Goal: Check status: Check status

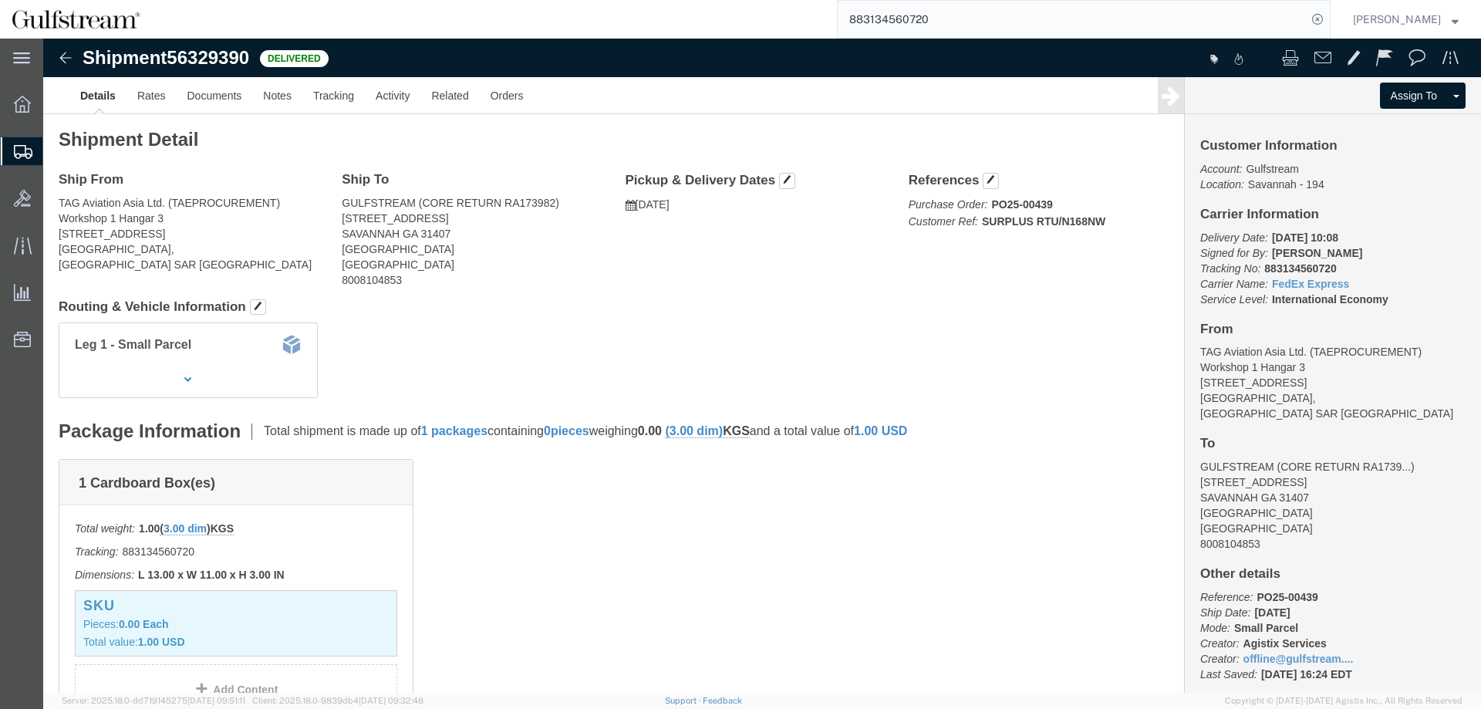
click div "Ship From TAG Aviation Asia Ltd. (TAEPROCUREMENT) Workshop 1 Hangar 3 [STREET_A…"
click at [912, 26] on input "883134560720" at bounding box center [1072, 19] width 469 height 37
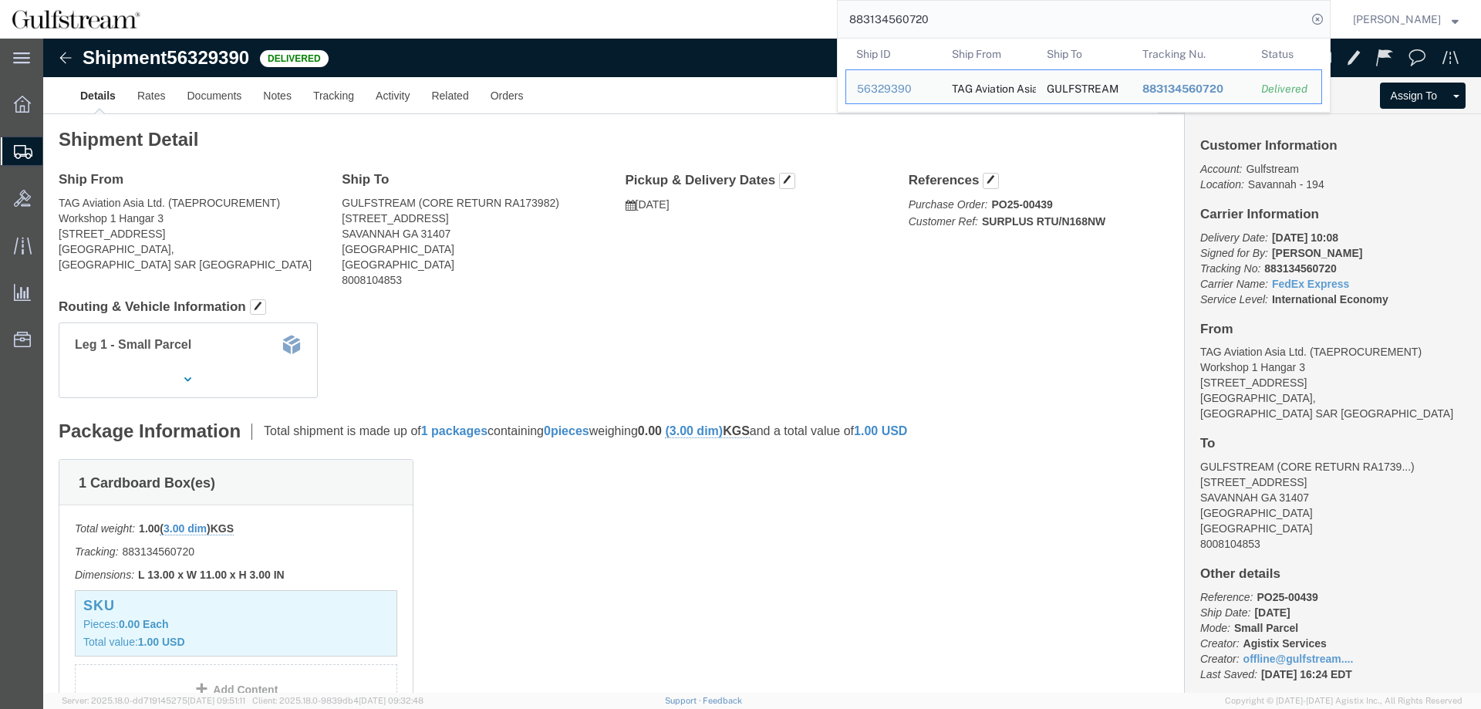
click at [912, 26] on input "883134560720" at bounding box center [1072, 19] width 469 height 37
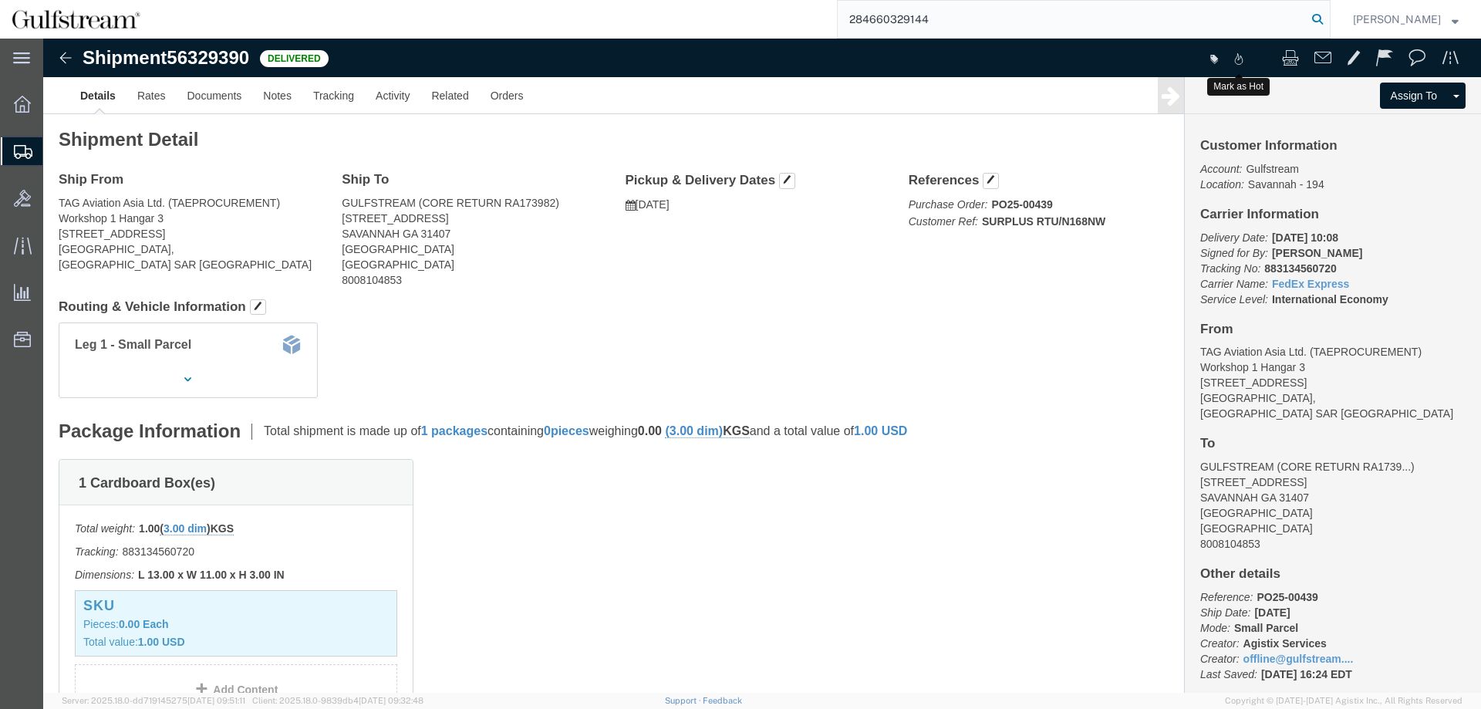
click at [1328, 21] on icon at bounding box center [1318, 19] width 22 height 22
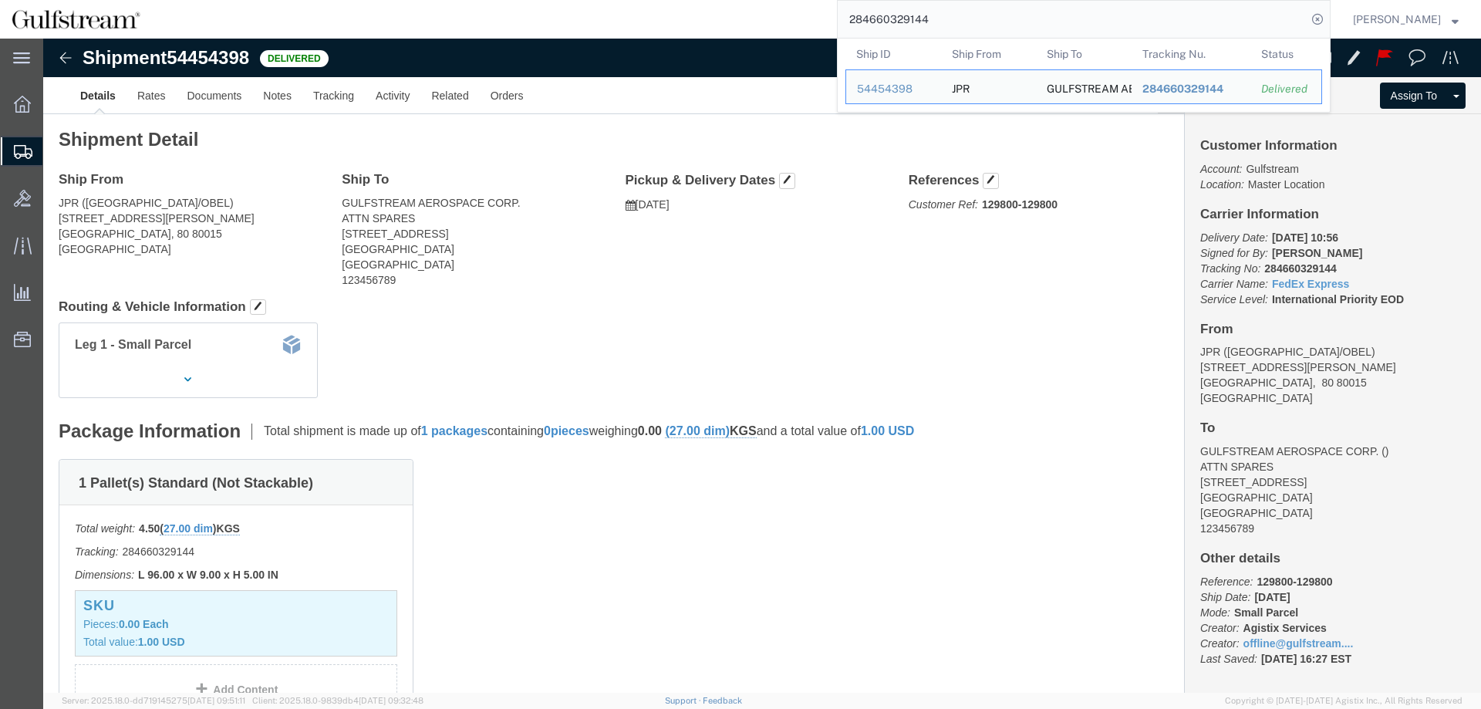
click at [903, 15] on input "284660329144" at bounding box center [1072, 19] width 469 height 37
paste input "478855801093"
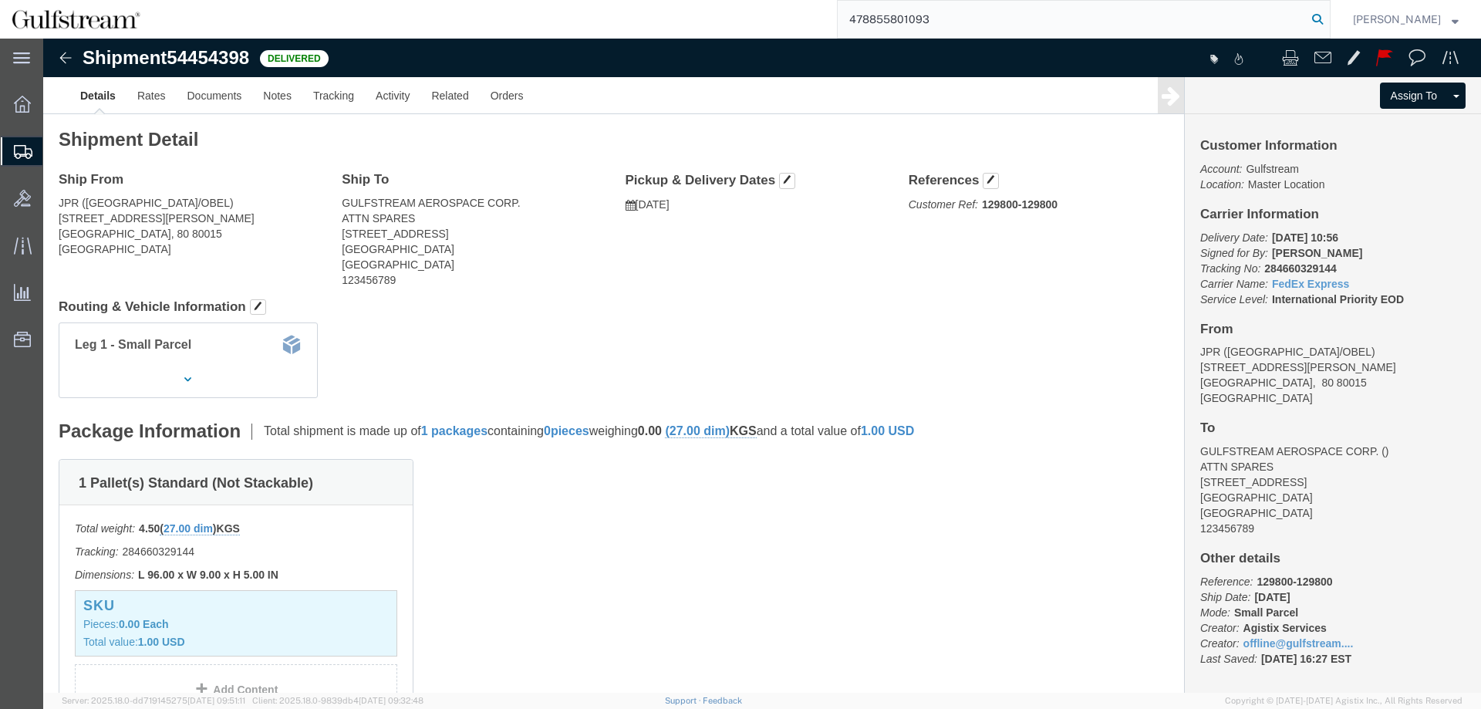
type input "478855801093"
click at [1328, 21] on icon at bounding box center [1318, 19] width 22 height 22
